Goal: Task Accomplishment & Management: Use online tool/utility

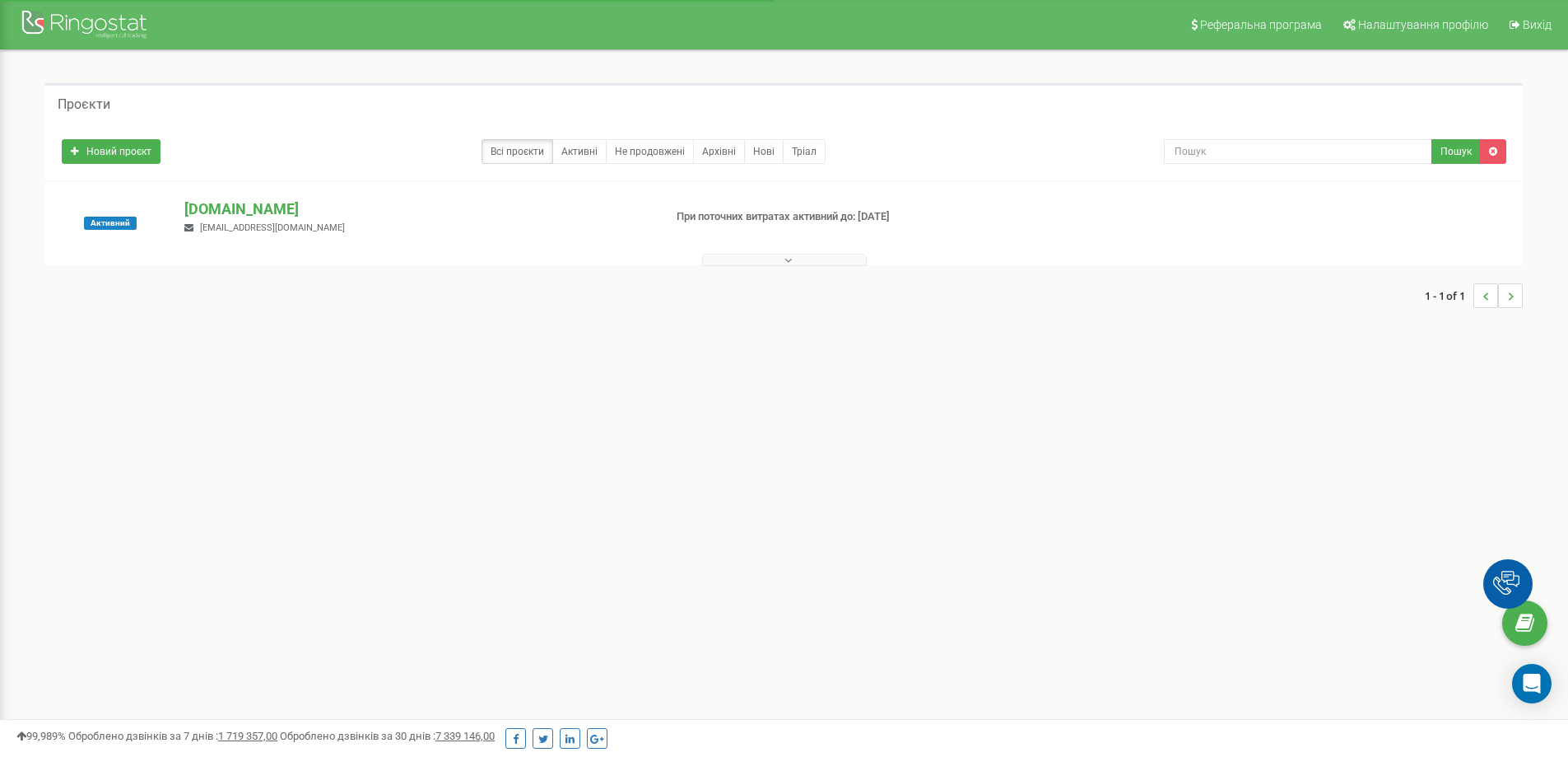
click at [233, 204] on p "[DOMAIN_NAME]" at bounding box center [417, 209] width 465 height 22
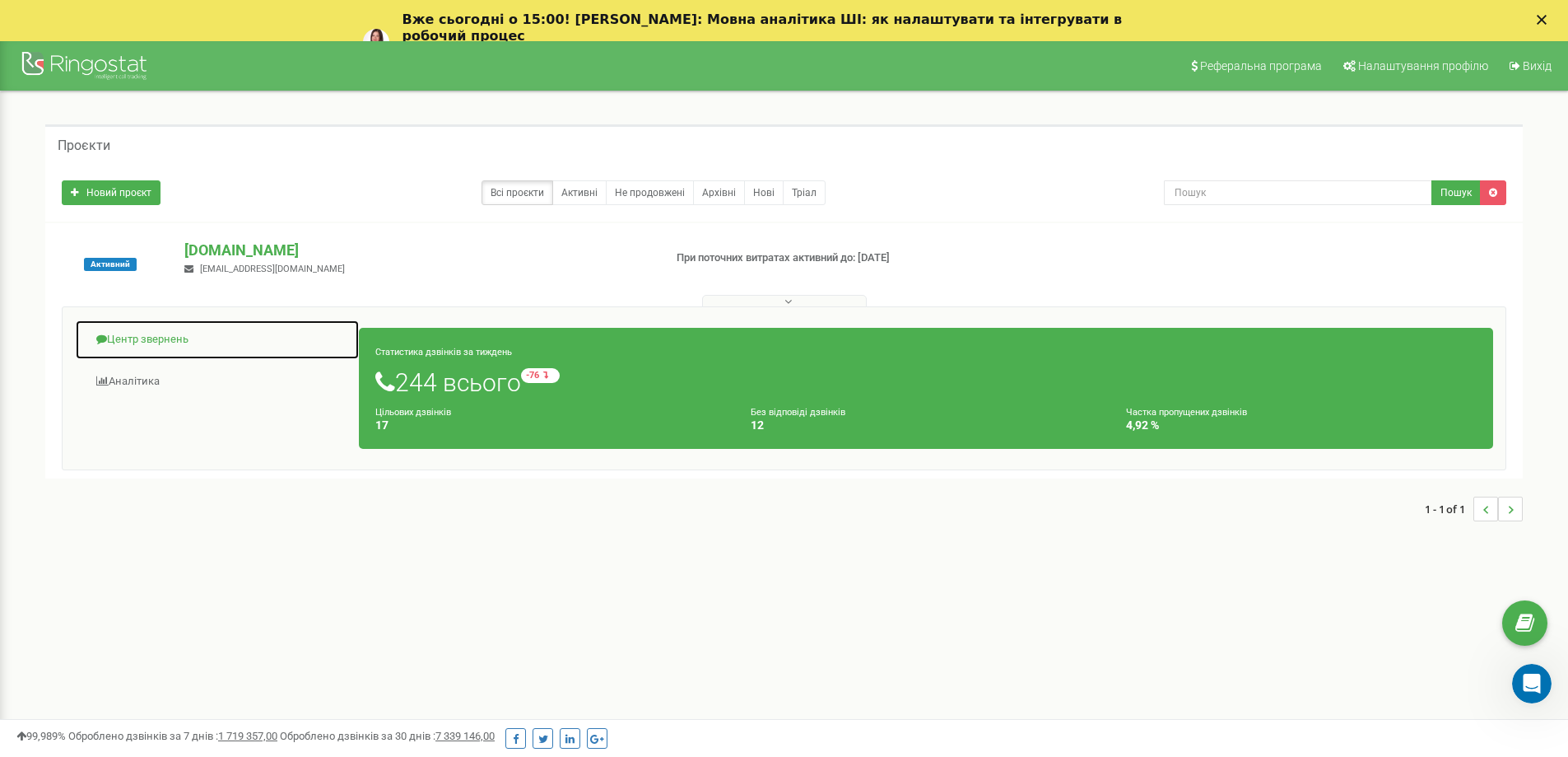
click at [147, 337] on link "Центр звернень" at bounding box center [217, 340] width 285 height 41
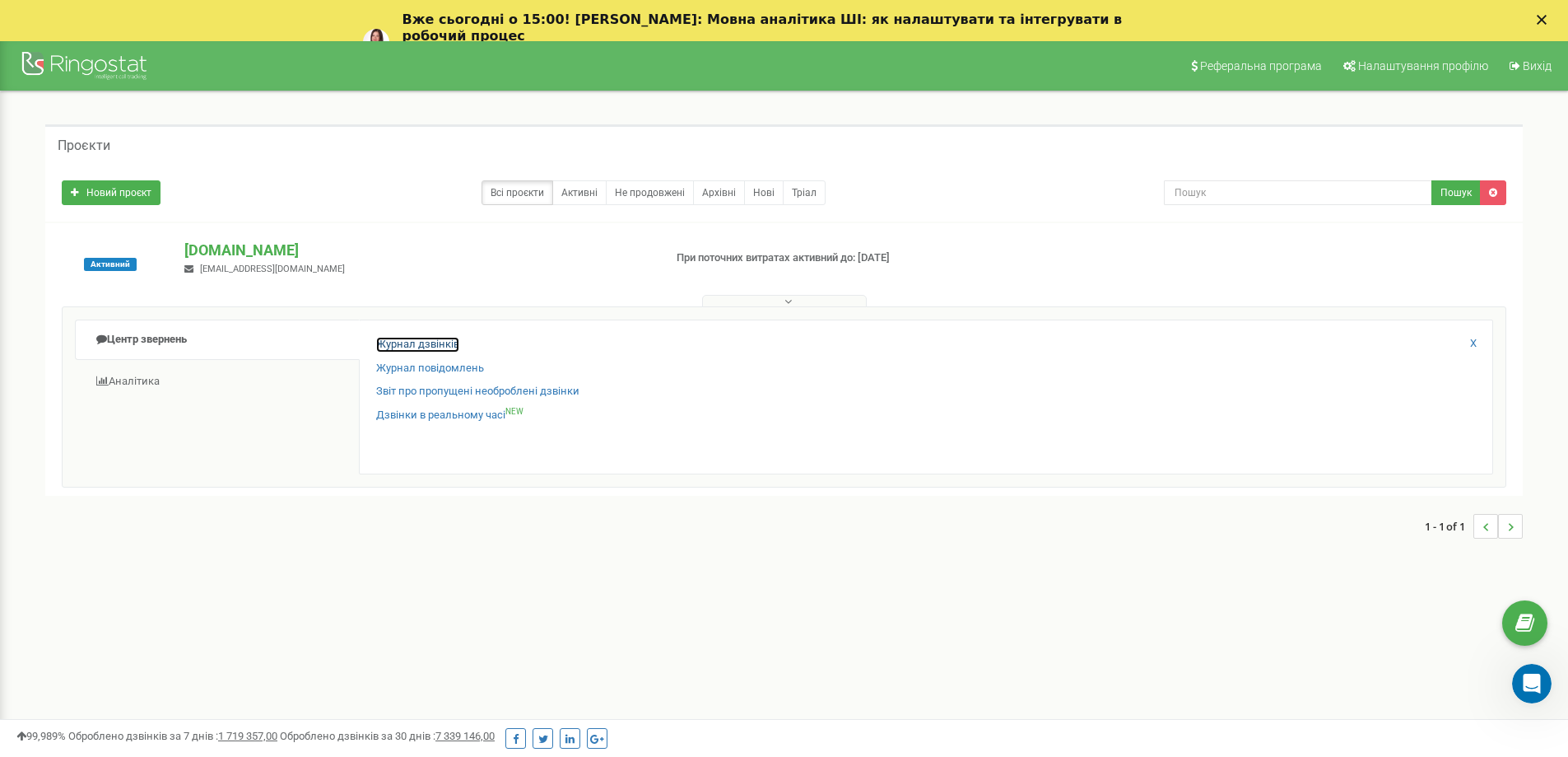
click at [422, 343] on link "Журнал дзвінків" at bounding box center [418, 344] width 83 height 16
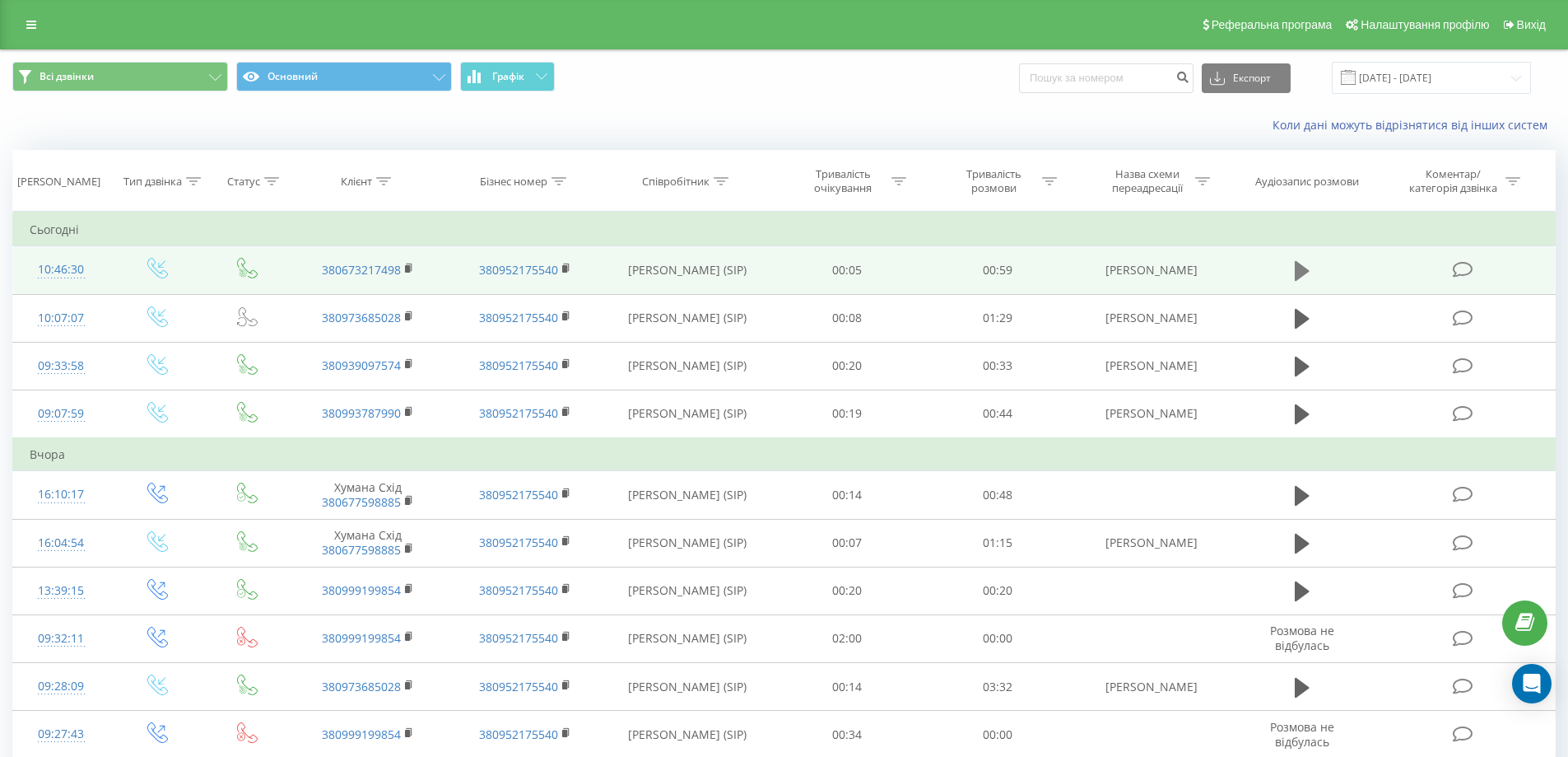
click at [1298, 269] on icon at bounding box center [1302, 271] width 15 height 20
